Goal: Information Seeking & Learning: Find specific page/section

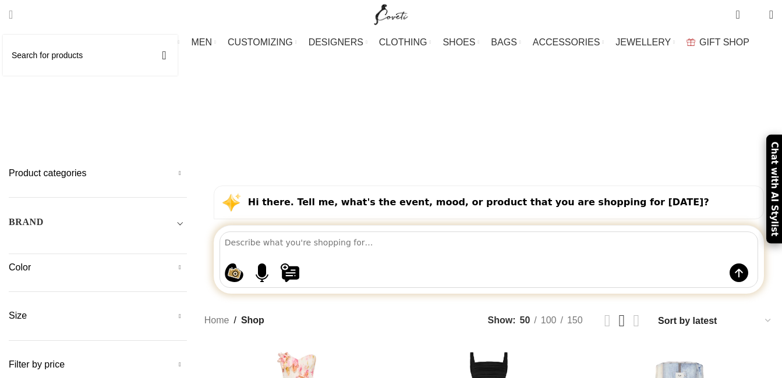
click at [13, 14] on span "Search" at bounding box center [11, 15] width 4 height 12
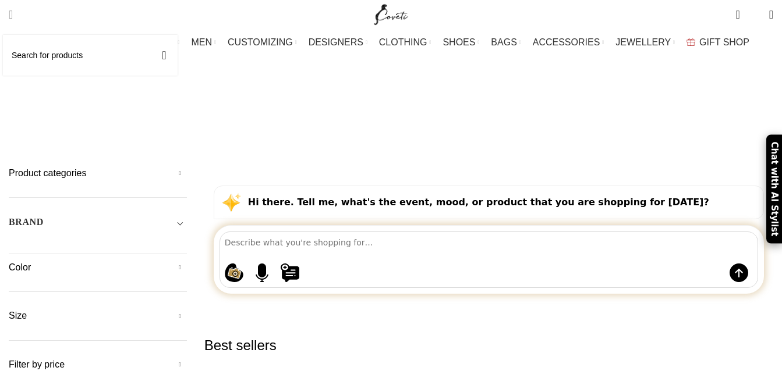
click at [13, 11] on span "Search" at bounding box center [11, 15] width 4 height 12
click at [37, 61] on input "Search" at bounding box center [90, 55] width 175 height 41
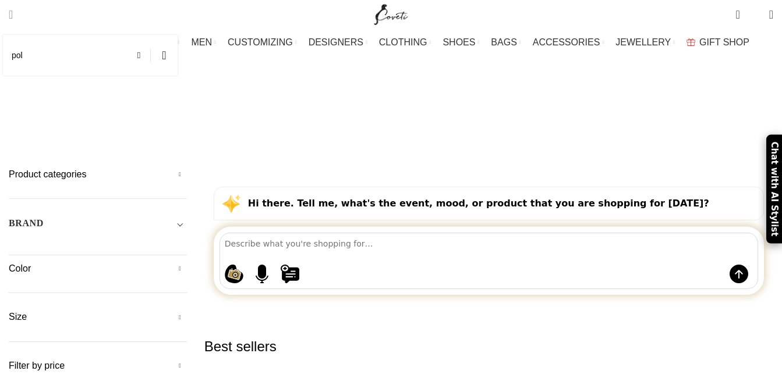
click at [13, 15] on span "Search" at bounding box center [11, 15] width 4 height 12
click at [13, 16] on span "Search" at bounding box center [11, 15] width 4 height 12
click at [13, 17] on span "Search" at bounding box center [11, 15] width 4 height 12
click at [41, 59] on input "pol" at bounding box center [90, 55] width 175 height 41
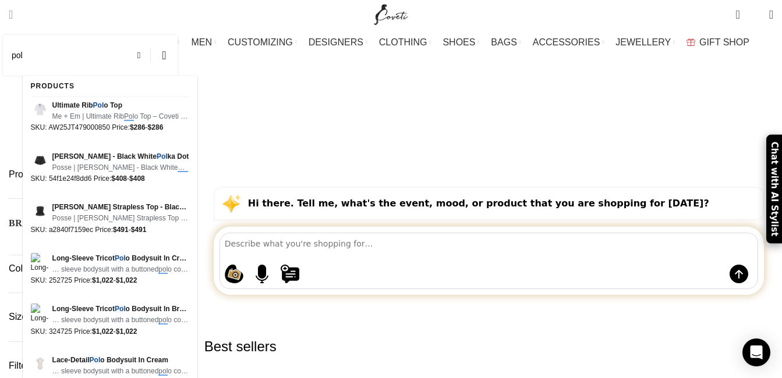
click at [47, 56] on input "pol" at bounding box center [90, 55] width 175 height 41
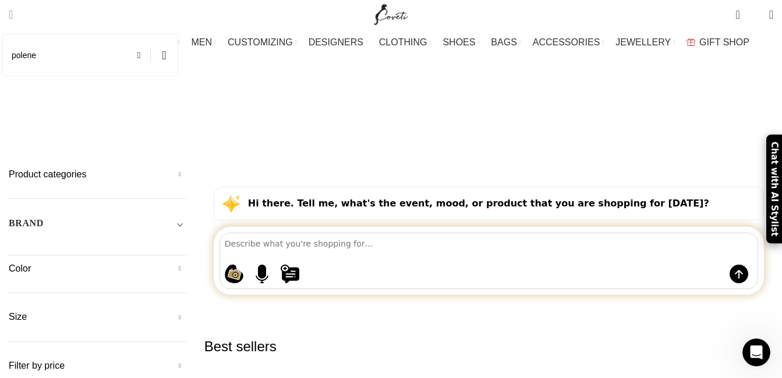
click at [13, 10] on span "Search" at bounding box center [11, 15] width 4 height 12
click at [68, 55] on input "polene" at bounding box center [90, 55] width 175 height 41
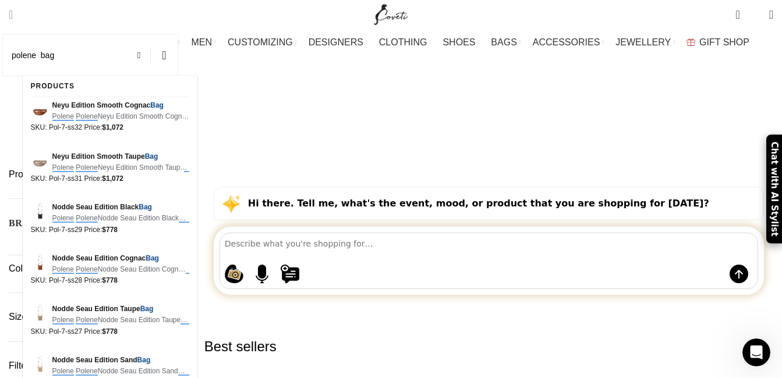
type input "polene bag"
click at [151, 35] on button "Search" at bounding box center [164, 55] width 27 height 41
